Goal: Check status: Check status

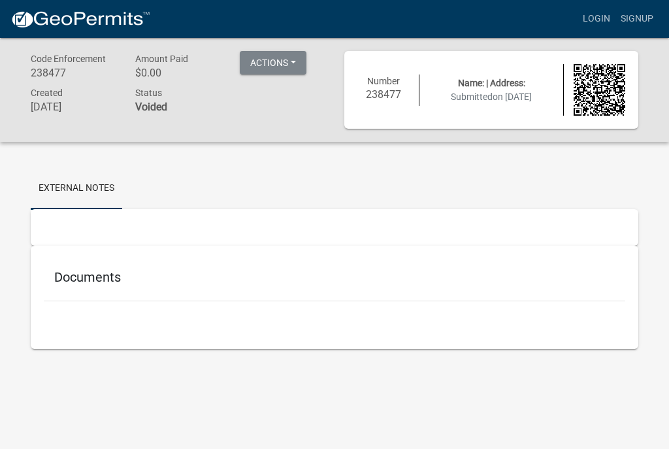
click at [296, 57] on button "Actions" at bounding box center [273, 63] width 67 height 24
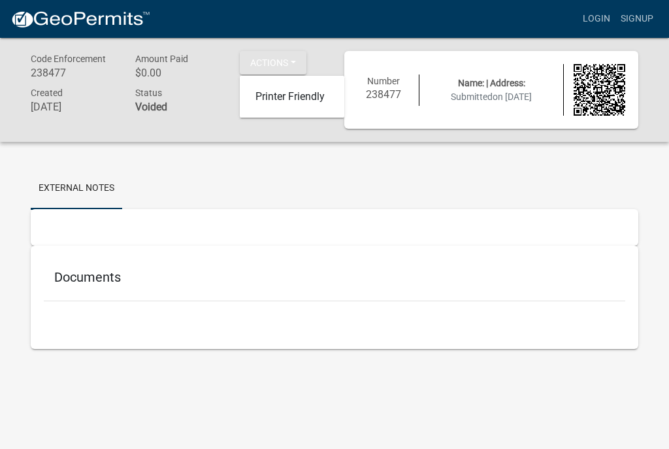
click at [499, 214] on div at bounding box center [334, 227] width 607 height 37
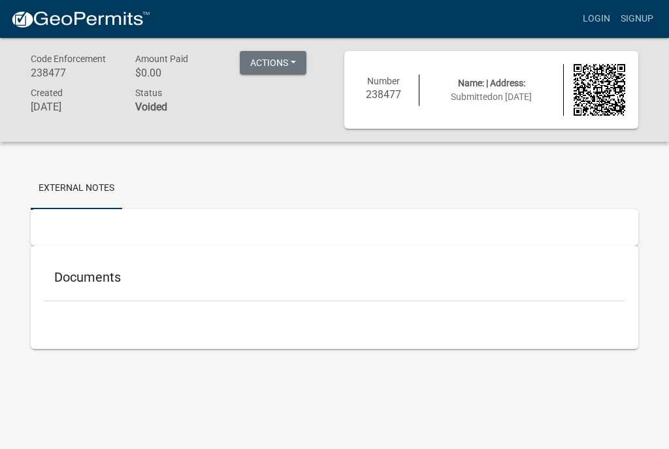
click at [388, 78] on span "Number" at bounding box center [383, 81] width 33 height 10
click at [397, 82] on span "Number" at bounding box center [383, 81] width 33 height 10
click at [392, 72] on div "Number 238477 Name: | Address: Submitted on 3/28/2024" at bounding box center [490, 90] width 287 height 52
click at [507, 87] on span "Name: | Address:" at bounding box center [491, 83] width 67 height 10
click at [44, 59] on span "Code Enforcement" at bounding box center [68, 59] width 75 height 10
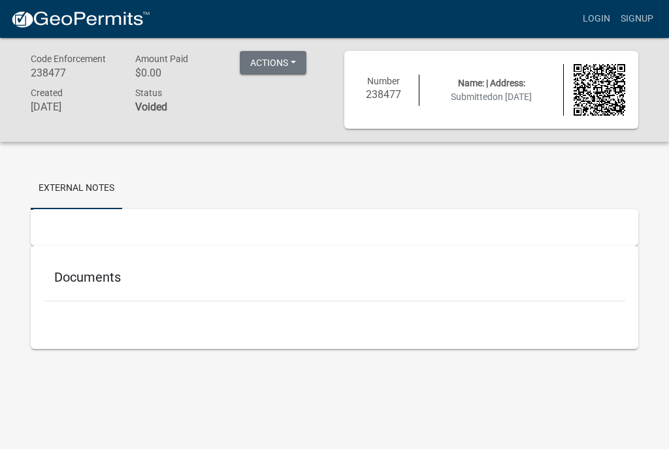
click at [59, 68] on h6 "238477" at bounding box center [73, 73] width 85 height 12
click at [48, 62] on span "Code Enforcement" at bounding box center [68, 59] width 75 height 10
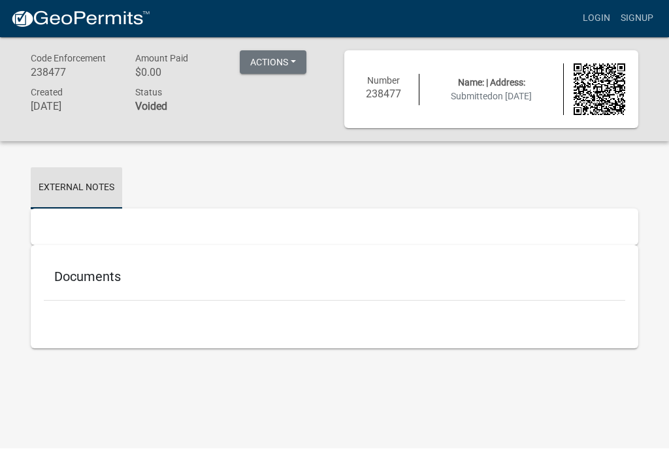
scroll to position [1, 0]
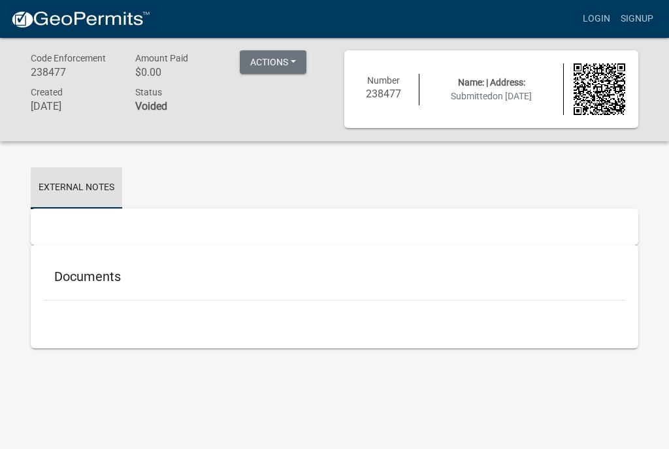
click at [114, 176] on link "External Notes" at bounding box center [76, 188] width 91 height 42
click at [114, 258] on div "Documents" at bounding box center [334, 279] width 581 height 42
click at [105, 258] on div "Documents" at bounding box center [334, 279] width 581 height 42
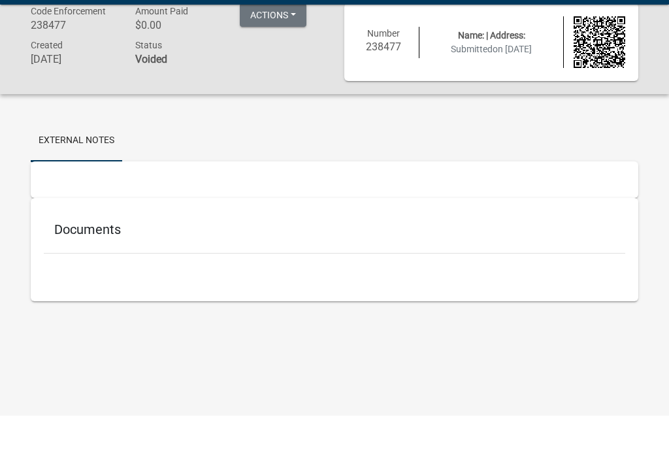
scroll to position [0, 0]
